Goal: Task Accomplishment & Management: Manage account settings

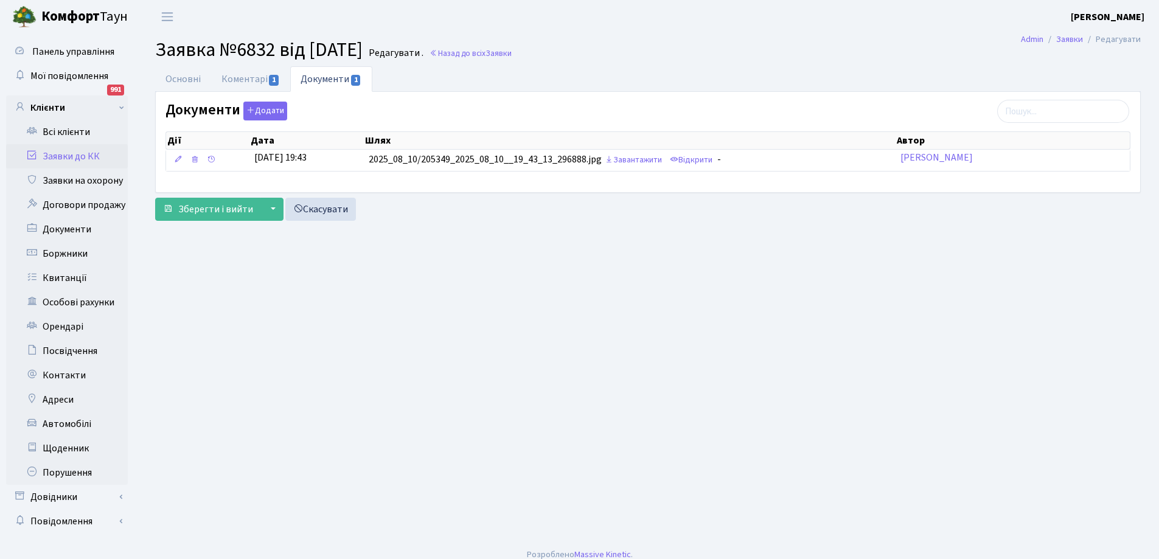
select select "20098"
select select "55"
click at [188, 83] on link "Основні" at bounding box center [183, 78] width 56 height 25
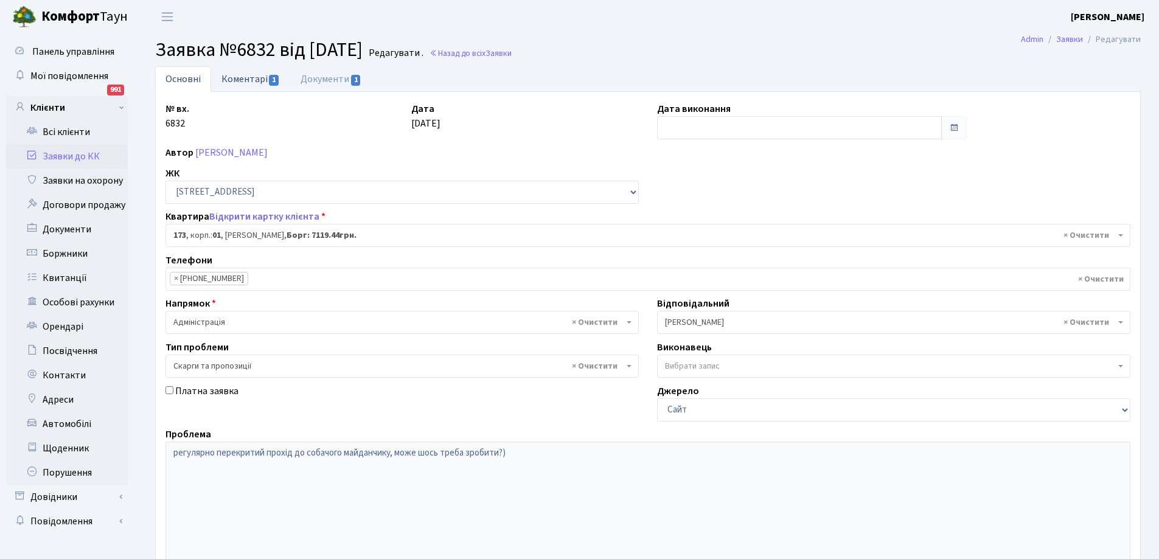
click at [237, 75] on link "Коментарі 1" at bounding box center [250, 78] width 79 height 25
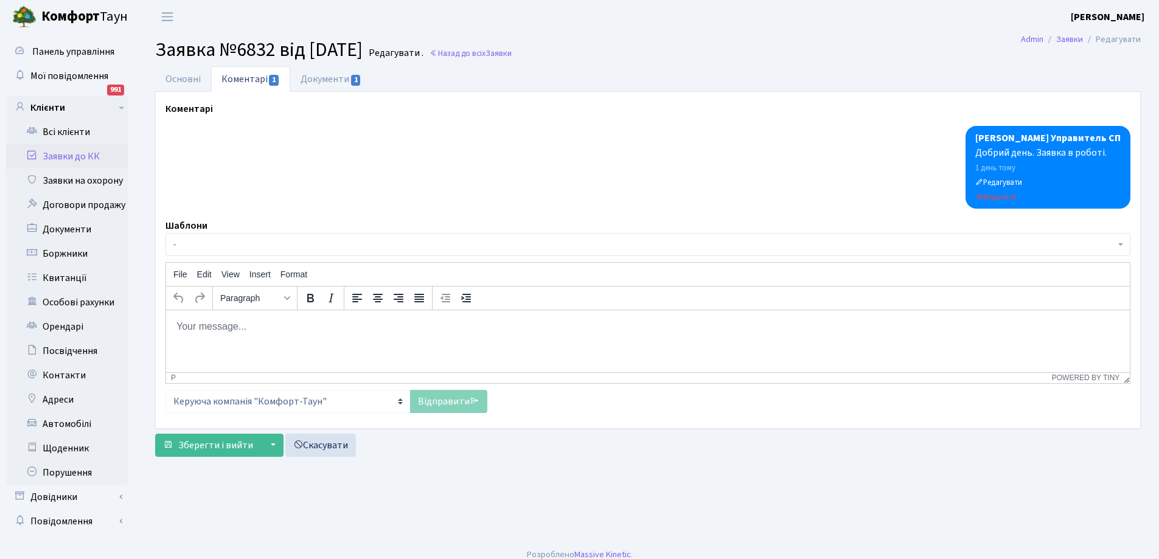
click at [71, 155] on link "Заявки до КК" at bounding box center [67, 156] width 122 height 24
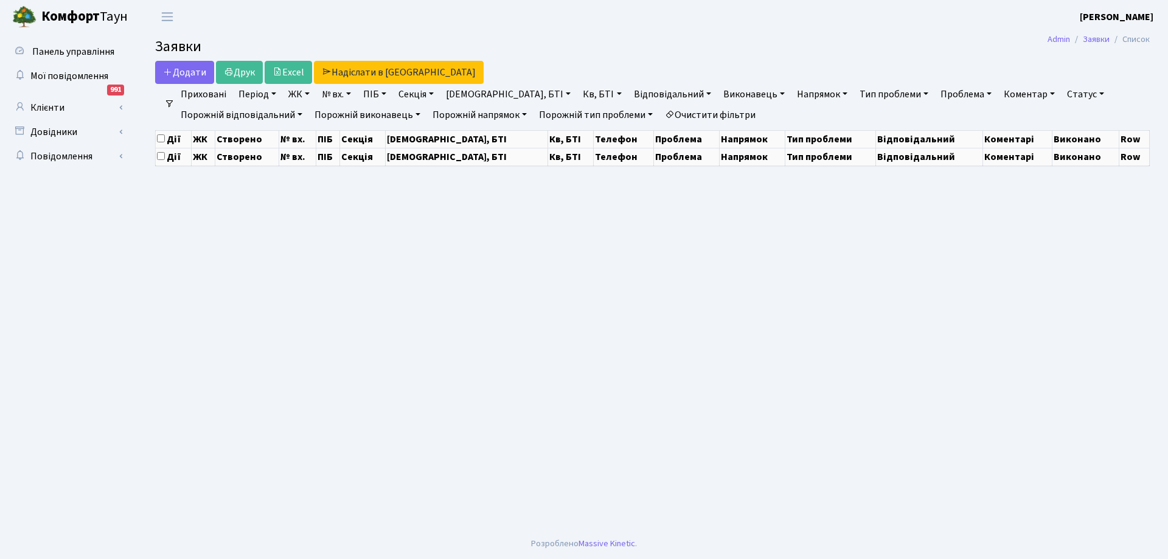
select select "25"
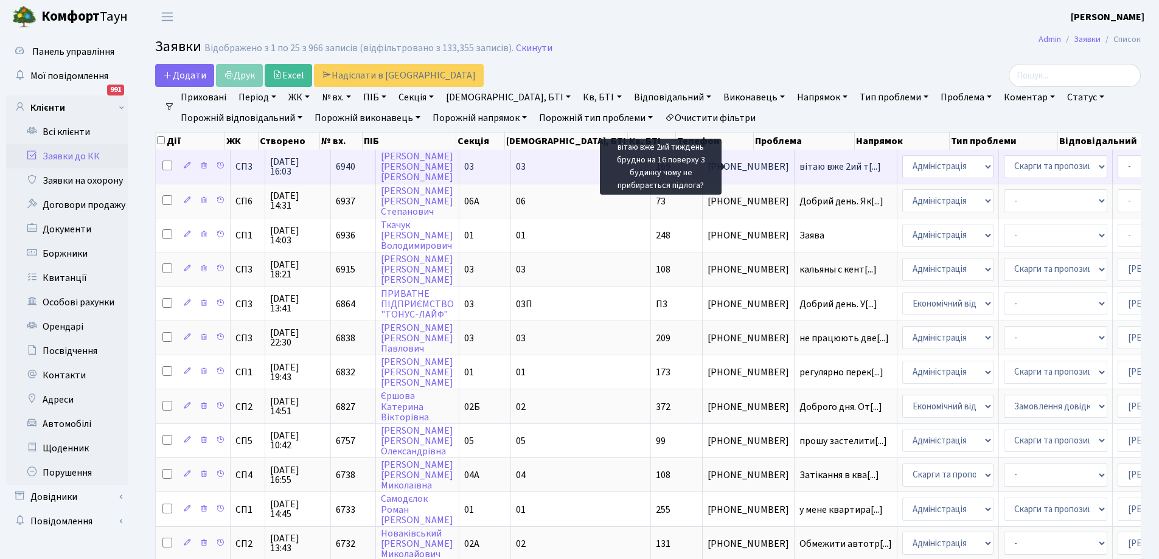
click at [800, 166] on span "вітаю вже 2ий т[...]" at bounding box center [841, 166] width 82 height 13
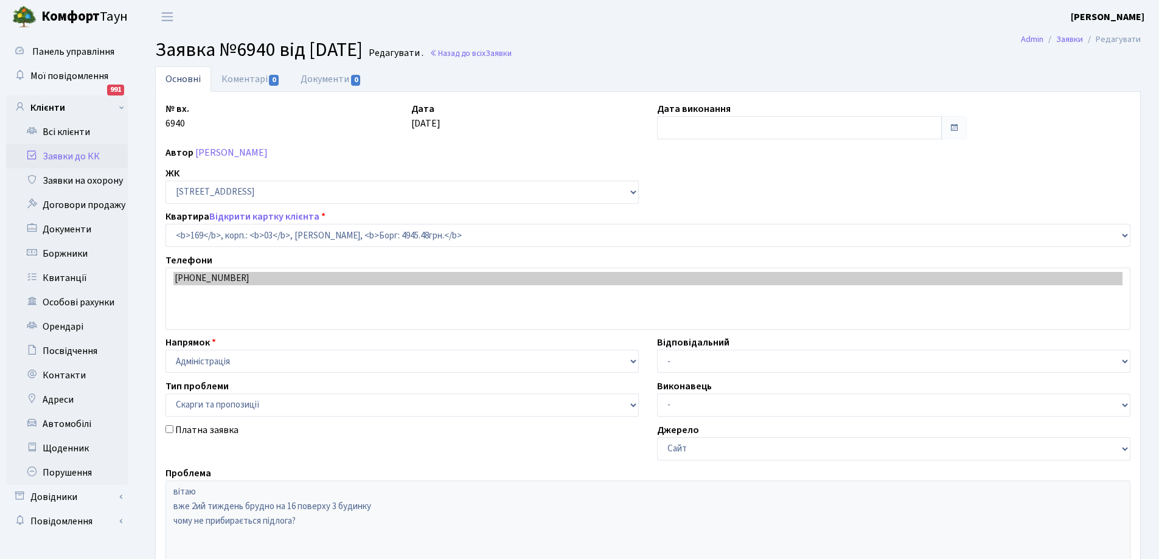
select select "20891"
select select "55"
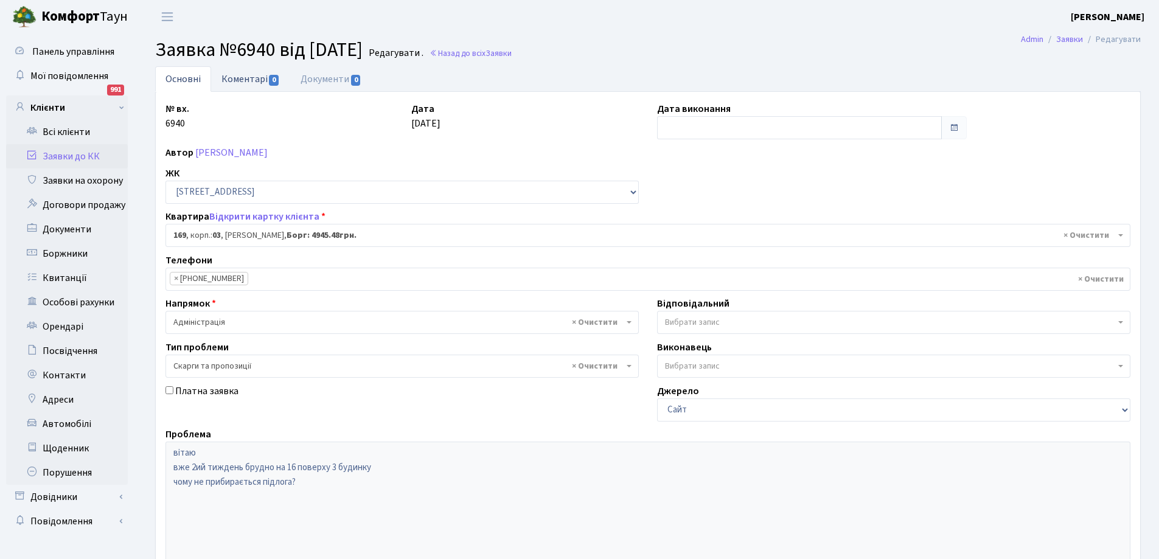
click at [243, 78] on link "Коментарі 0" at bounding box center [250, 78] width 79 height 25
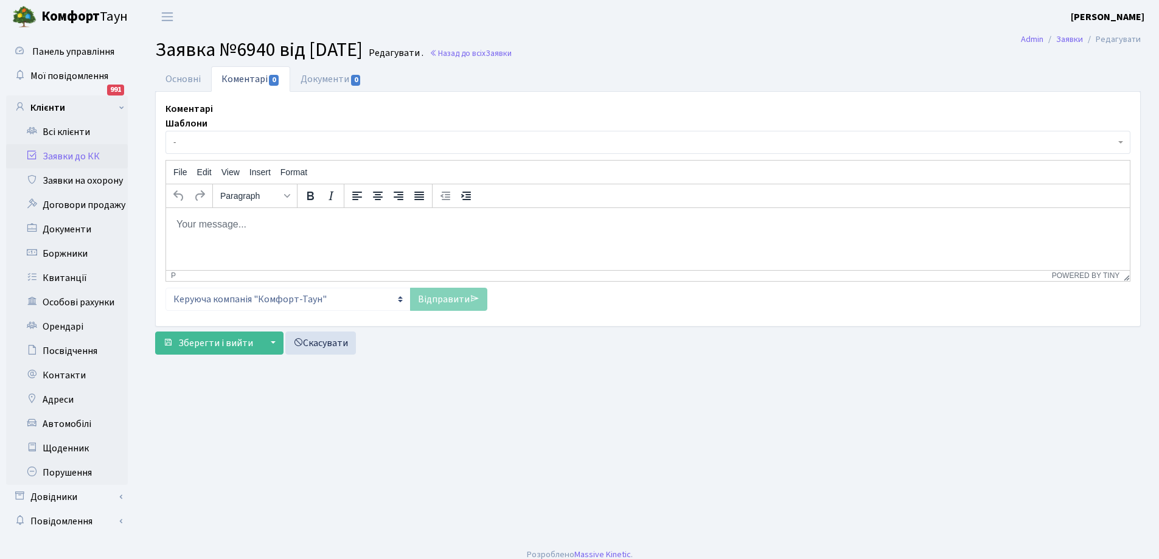
click at [256, 232] on html at bounding box center [648, 224] width 964 height 33
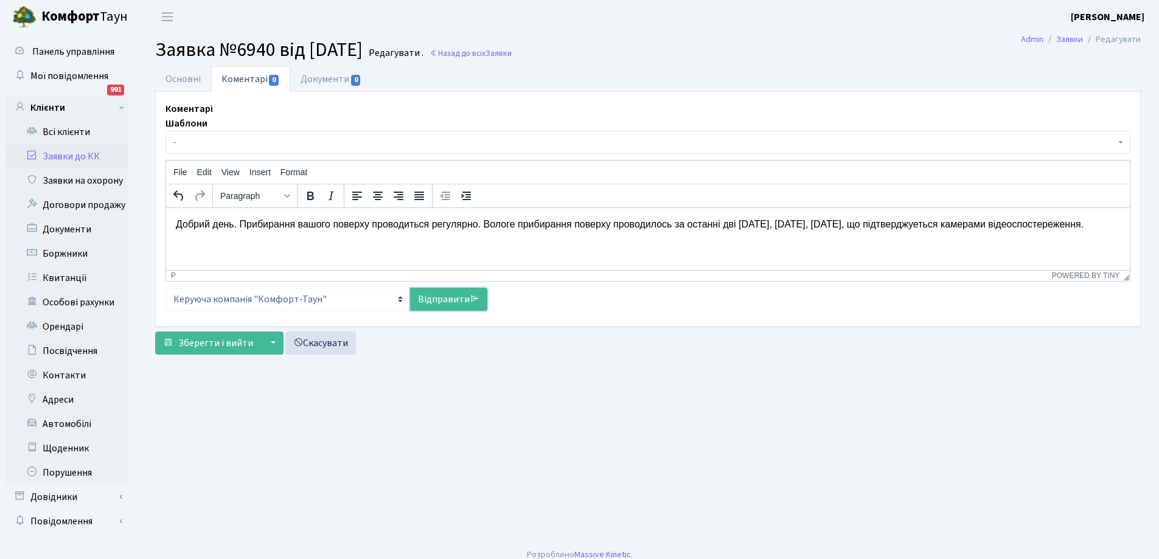
click at [438, 298] on link "Відправити" at bounding box center [448, 299] width 77 height 23
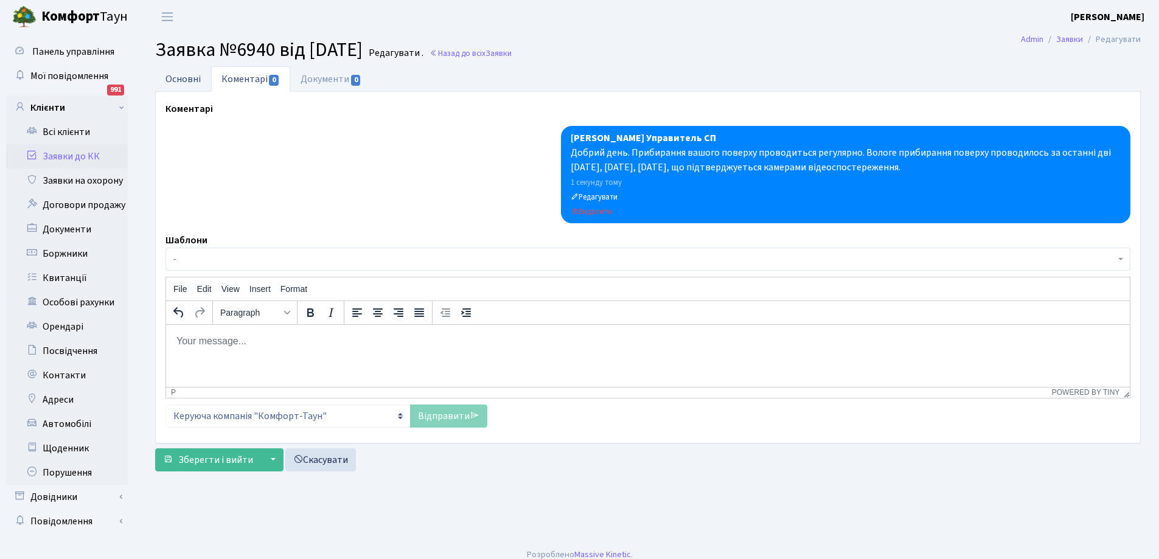
click at [184, 72] on link "Основні" at bounding box center [183, 78] width 56 height 25
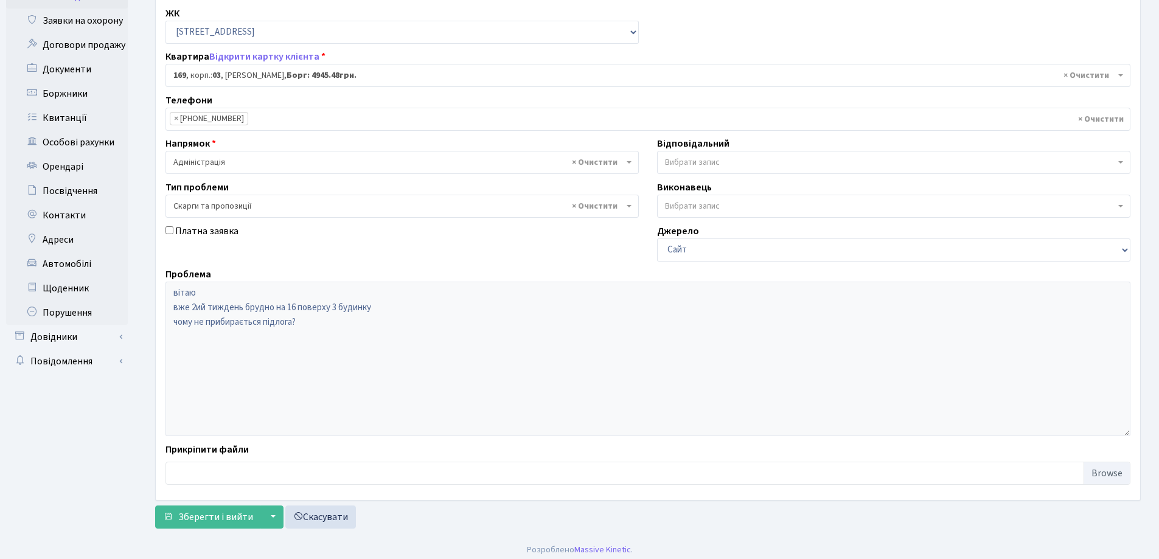
scroll to position [166, 0]
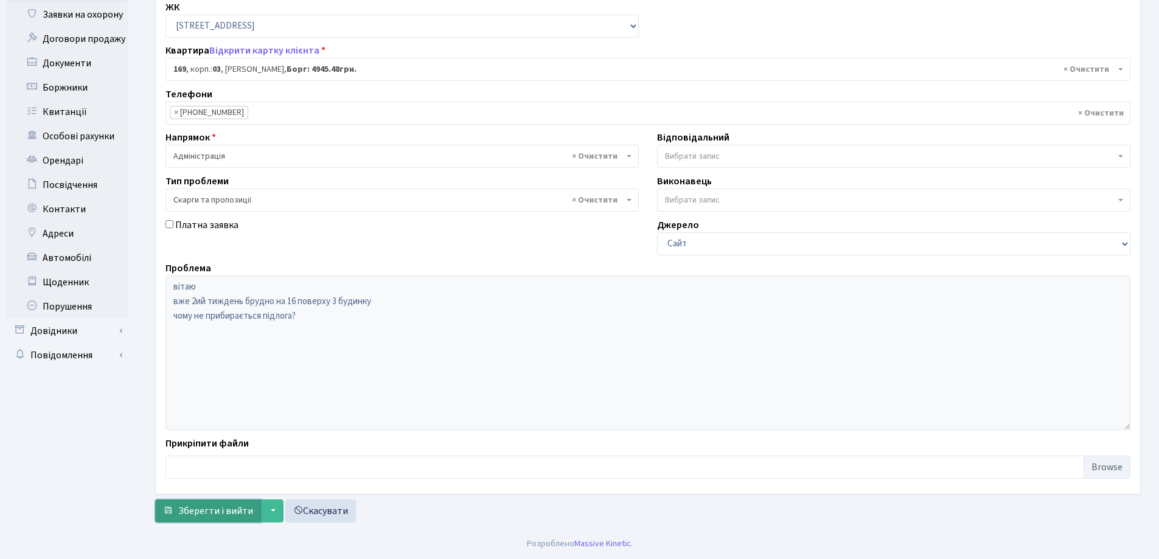
click at [222, 514] on span "Зберегти і вийти" at bounding box center [215, 510] width 75 height 13
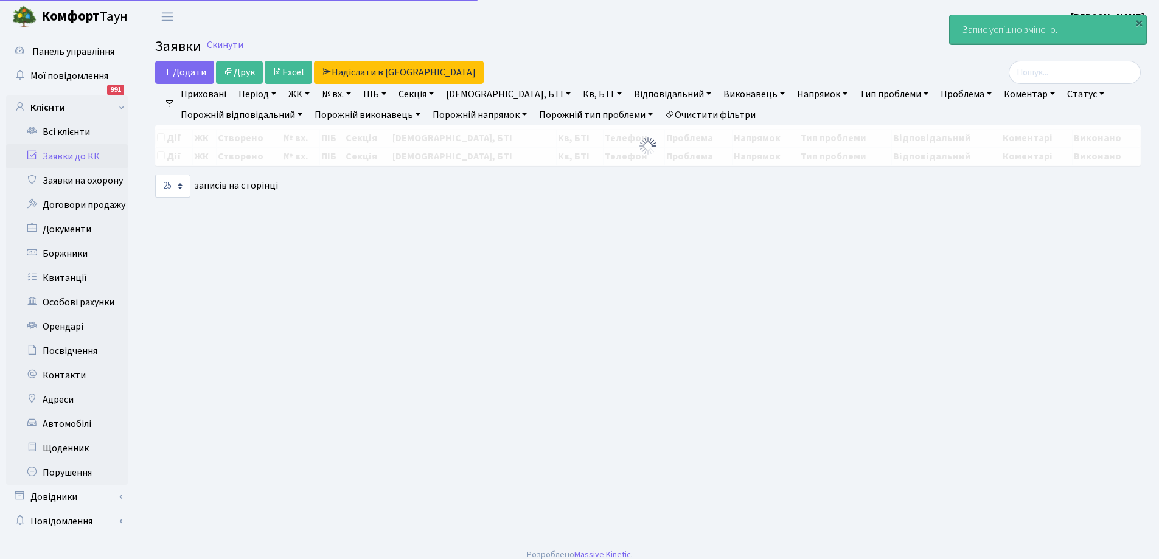
select select "25"
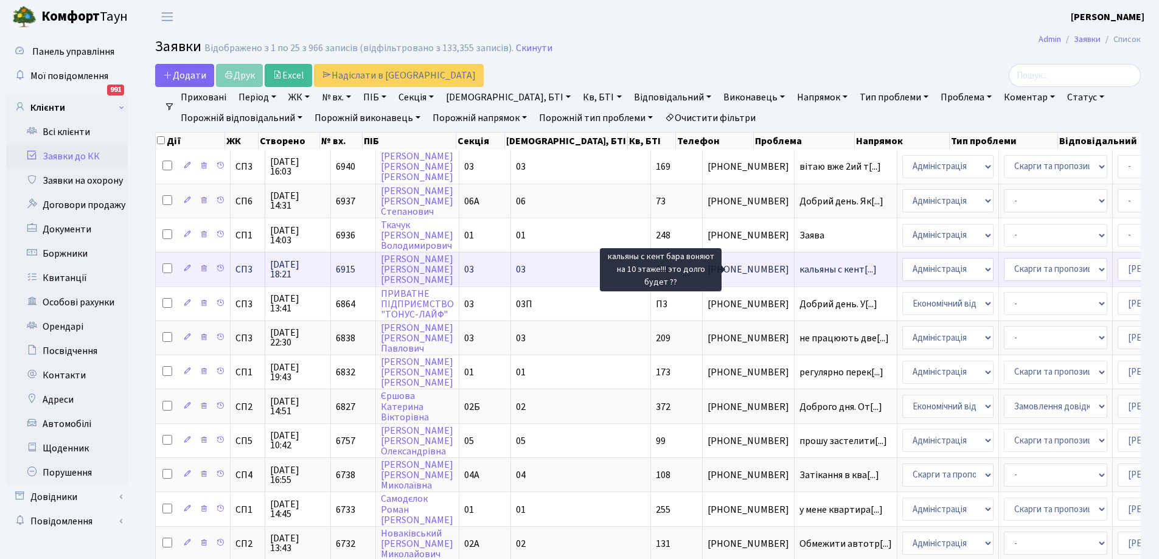
click at [800, 270] on span "кальяны с кент[...]" at bounding box center [838, 269] width 77 height 13
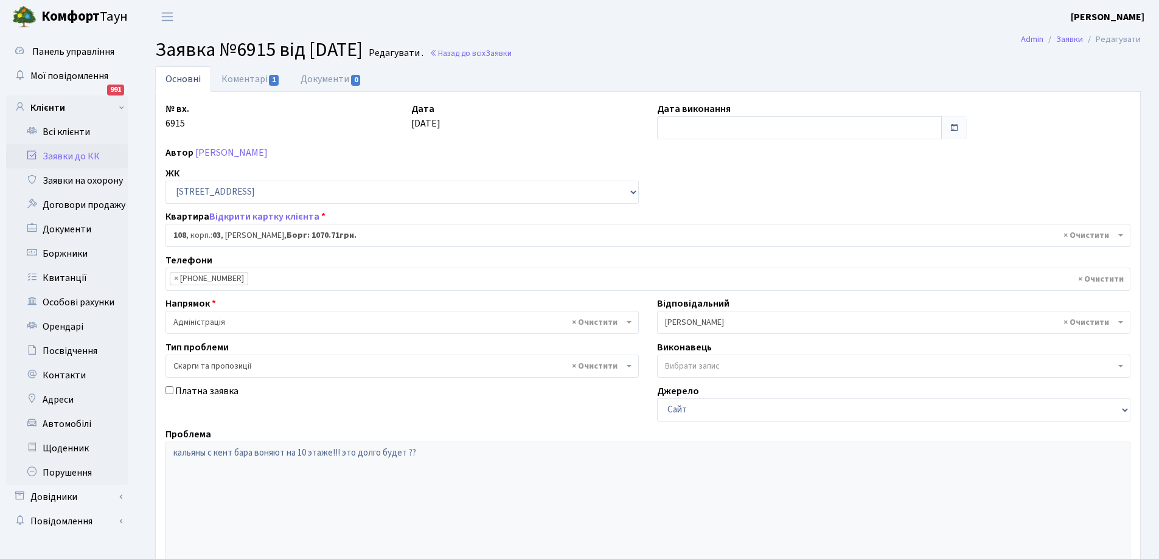
select select "20830"
select select "55"
click at [240, 80] on link "Коментарі 1" at bounding box center [250, 78] width 79 height 25
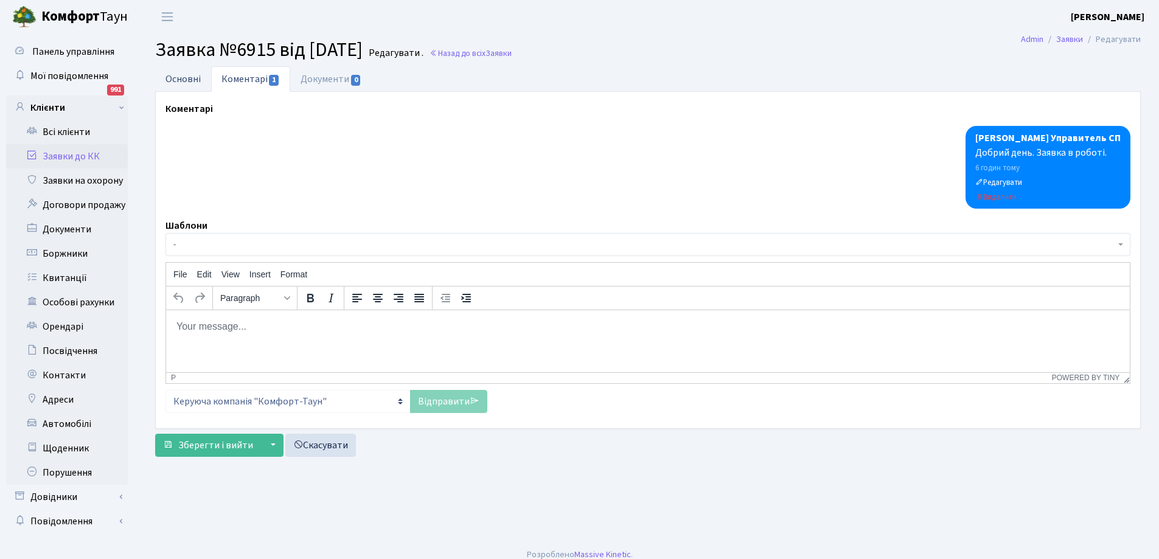
click at [178, 79] on link "Основні" at bounding box center [183, 78] width 56 height 25
